Goal: Transaction & Acquisition: Obtain resource

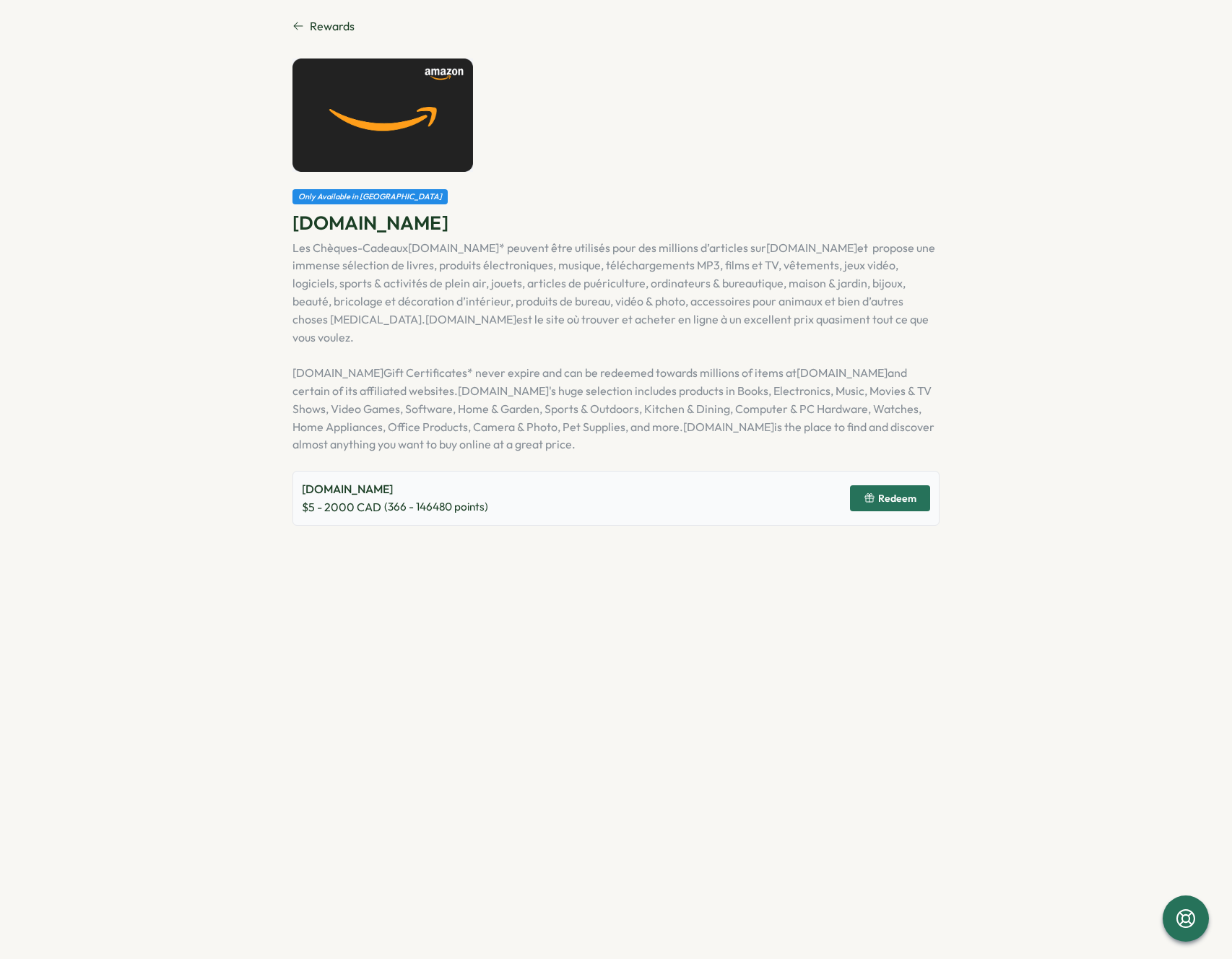
click at [301, 26] on icon at bounding box center [298, 26] width 9 height 8
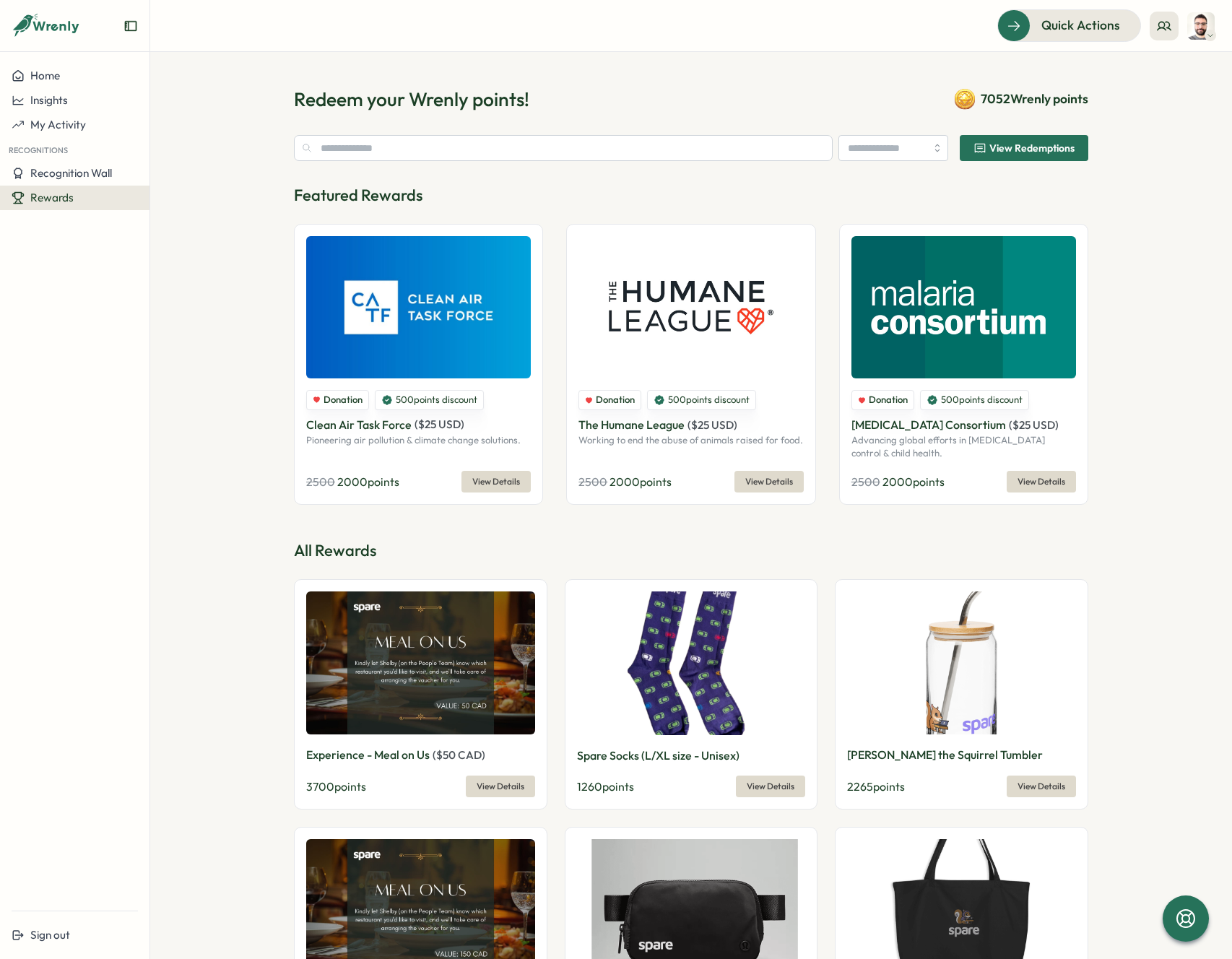
click at [1201, 21] on img at bounding box center [1201, 26] width 28 height 28
click at [946, 60] on section "Redeem your Wrenly points! 7052 Wrenly points View Redemptions Featured Rewards…" at bounding box center [691, 506] width 1081 height 907
click at [424, 142] on input "text" at bounding box center [563, 148] width 538 height 26
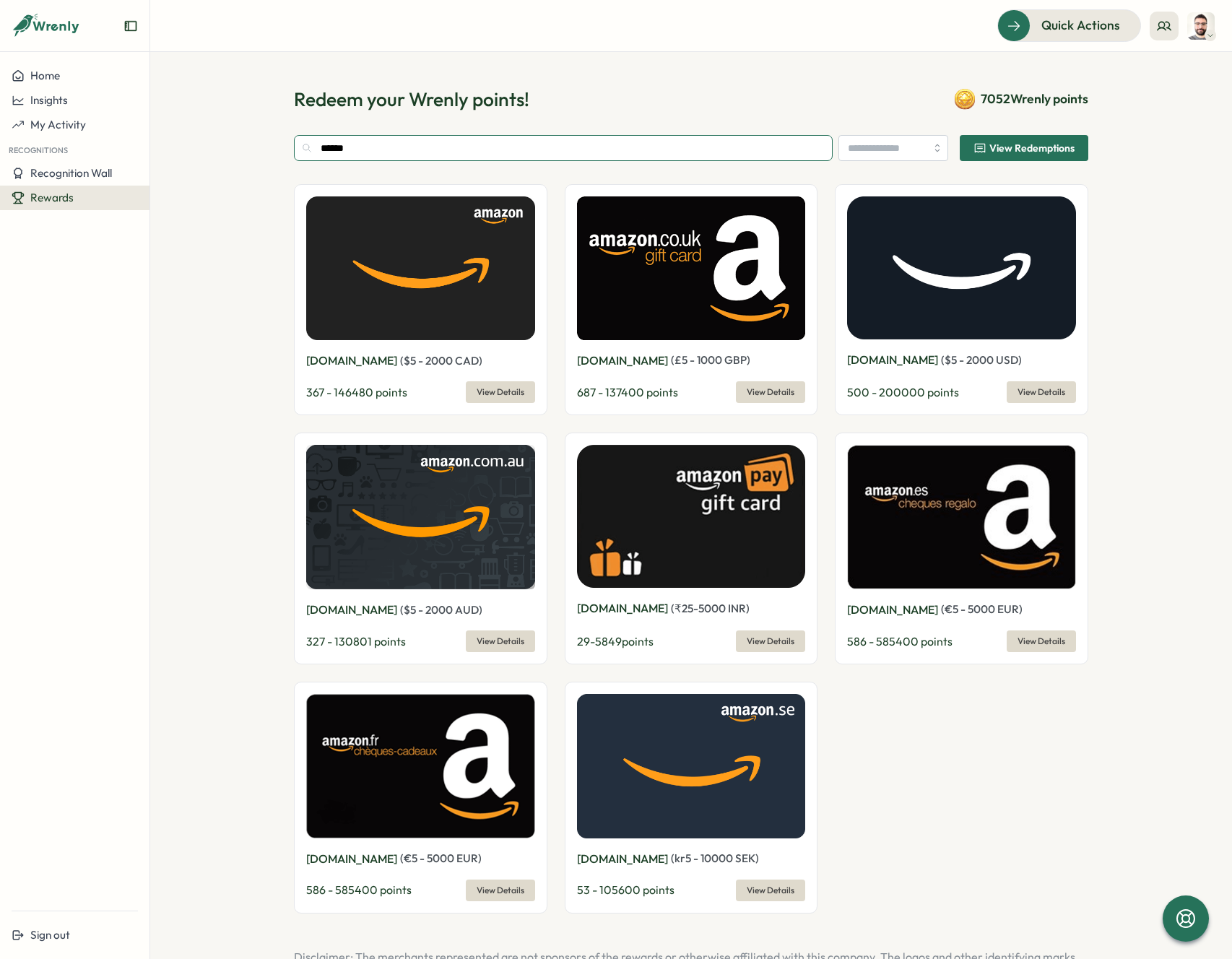
type input "******"
click at [492, 388] on span "View Details" at bounding box center [500, 392] width 47 height 20
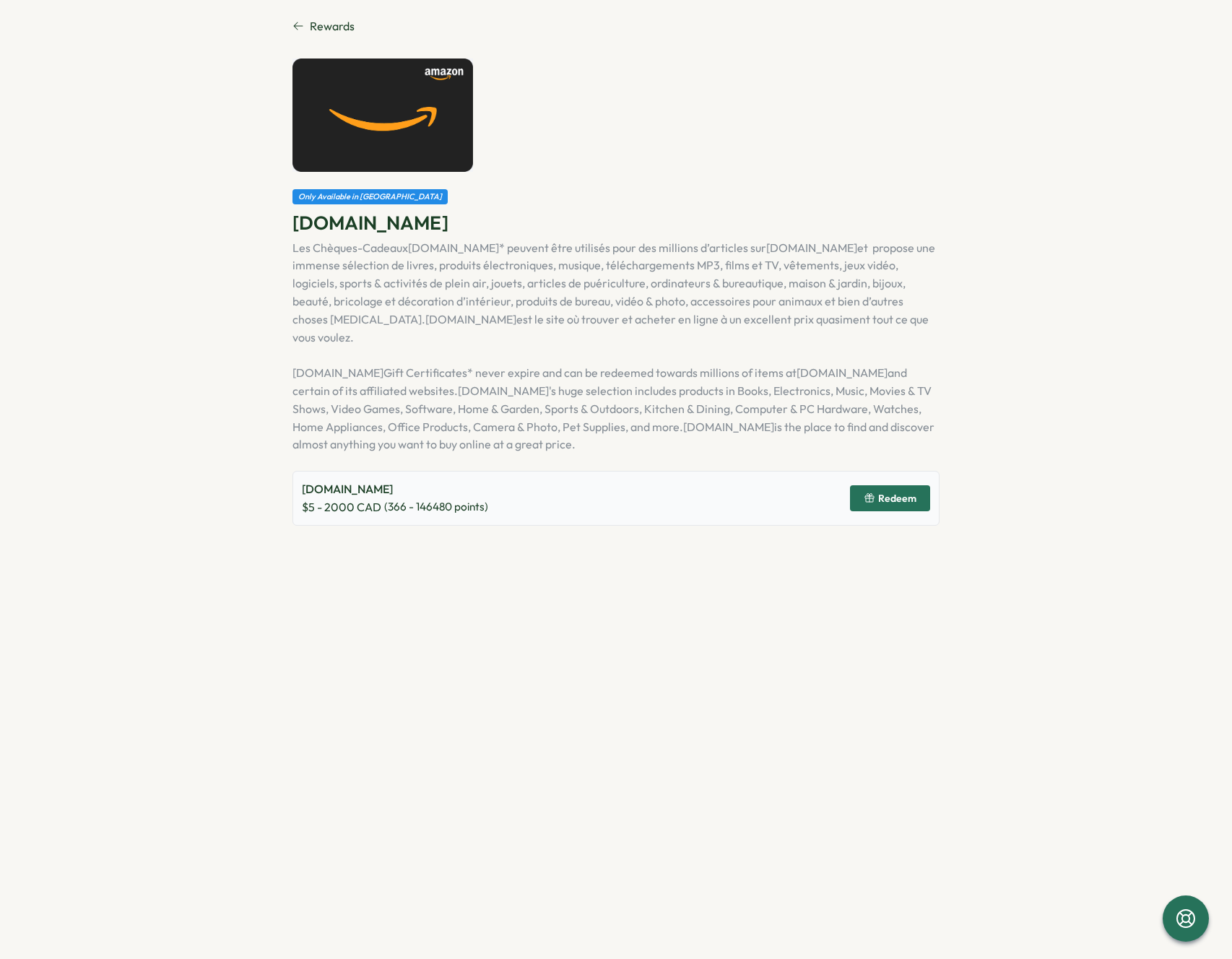
click at [887, 489] on span "Redeem" at bounding box center [889, 498] width 53 height 24
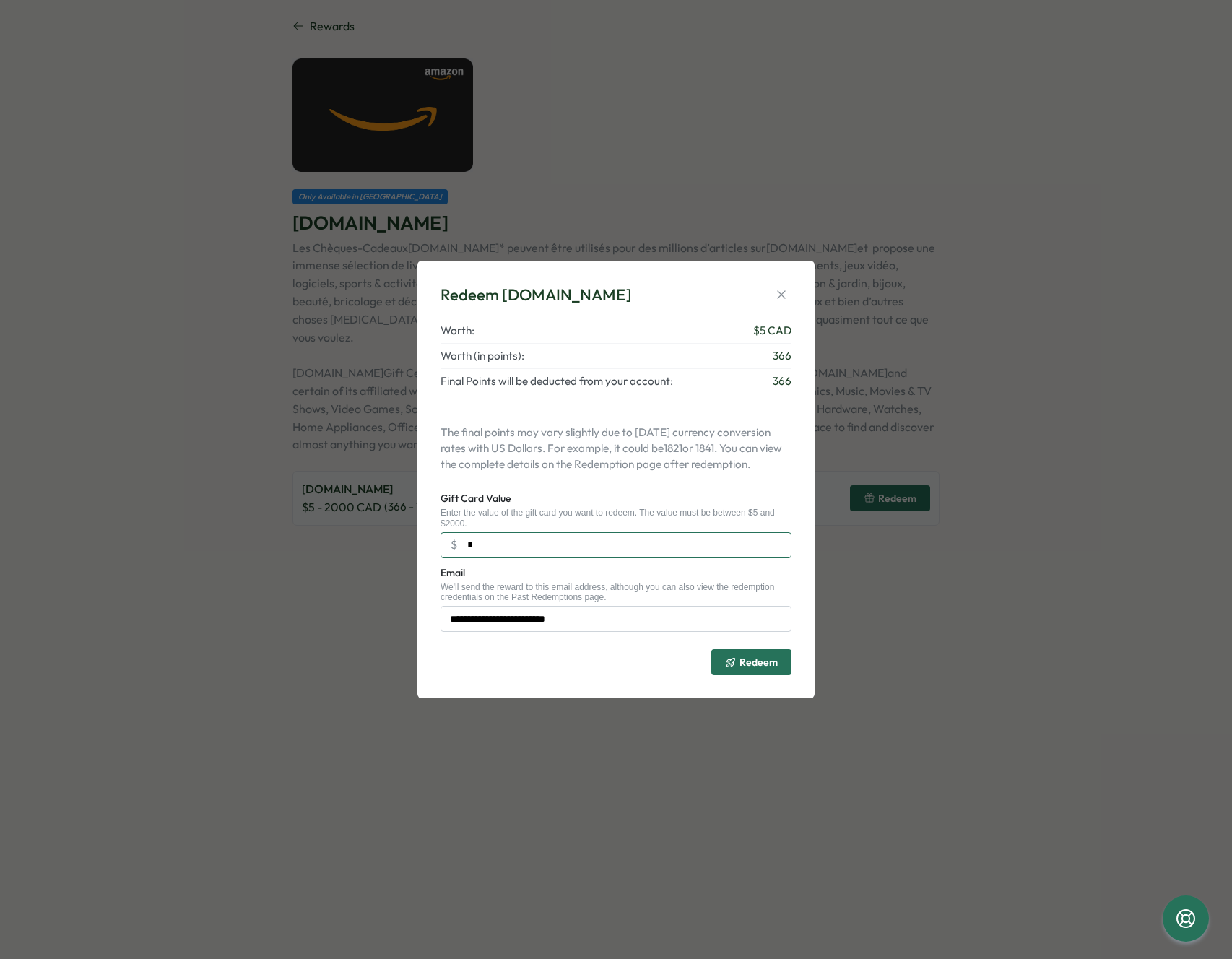
click at [527, 552] on input "*" at bounding box center [616, 545] width 351 height 26
type input "**"
click at [740, 662] on span "Redeem" at bounding box center [759, 662] width 38 height 10
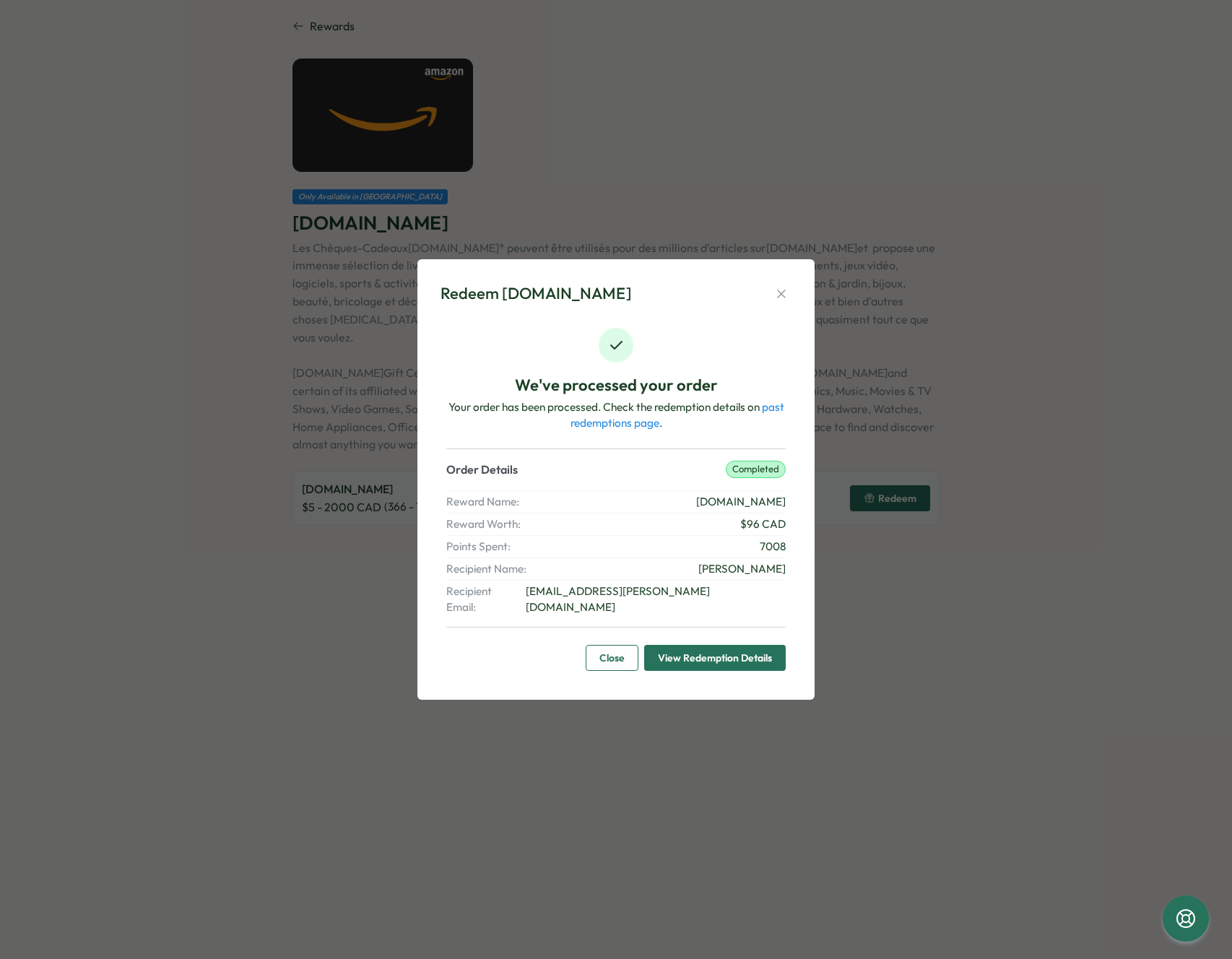
click at [693, 645] on span "View Redemption Details" at bounding box center [714, 658] width 114 height 24
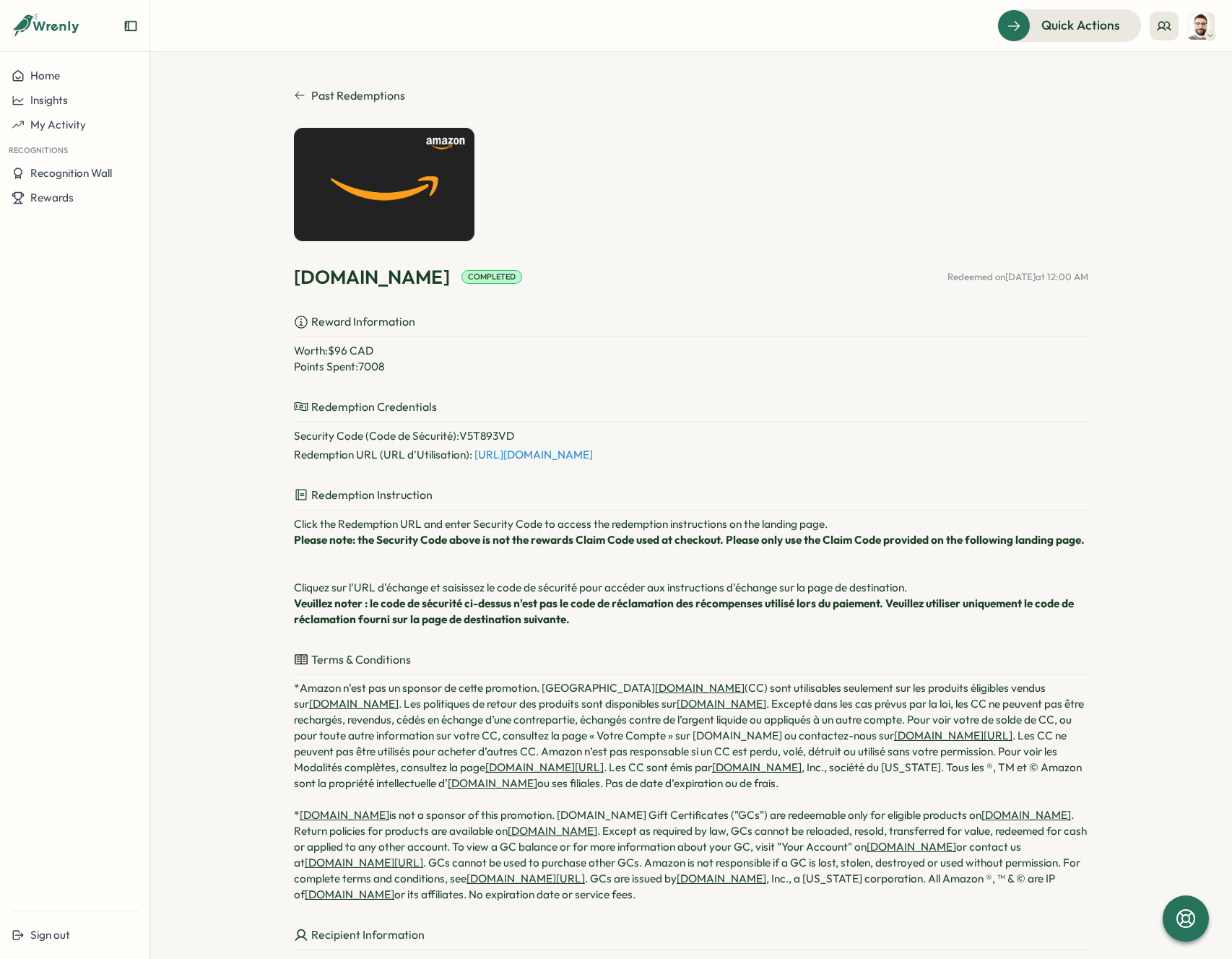
click at [588, 454] on link "[URL][DOMAIN_NAME]" at bounding box center [533, 454] width 119 height 14
click at [480, 432] on p "Security Code (Code de Sécurité) : V5T893VD" at bounding box center [691, 436] width 795 height 16
copy p "V5T893VD"
